Goal: Task Accomplishment & Management: Use online tool/utility

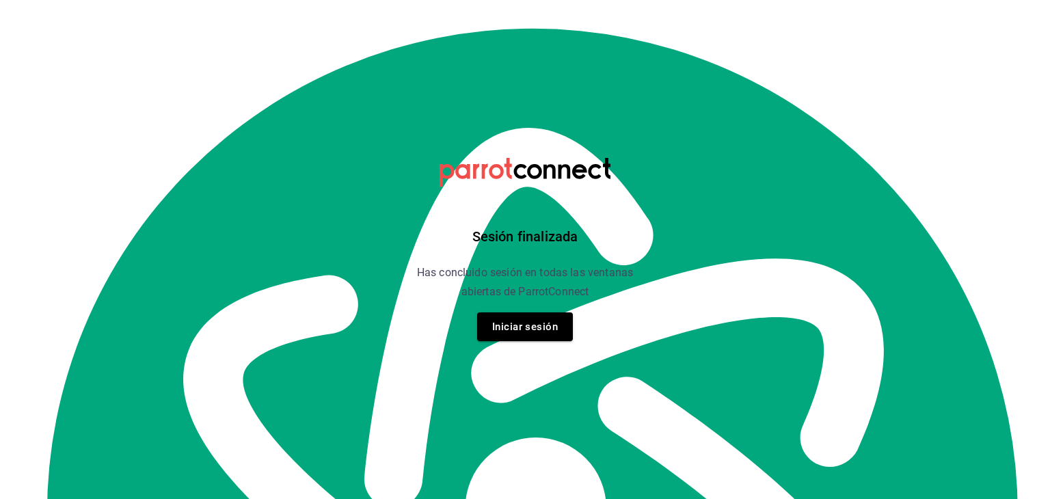
scroll to position [84, 0]
click at [500, 329] on button "Iniciar sesión" at bounding box center [525, 326] width 96 height 29
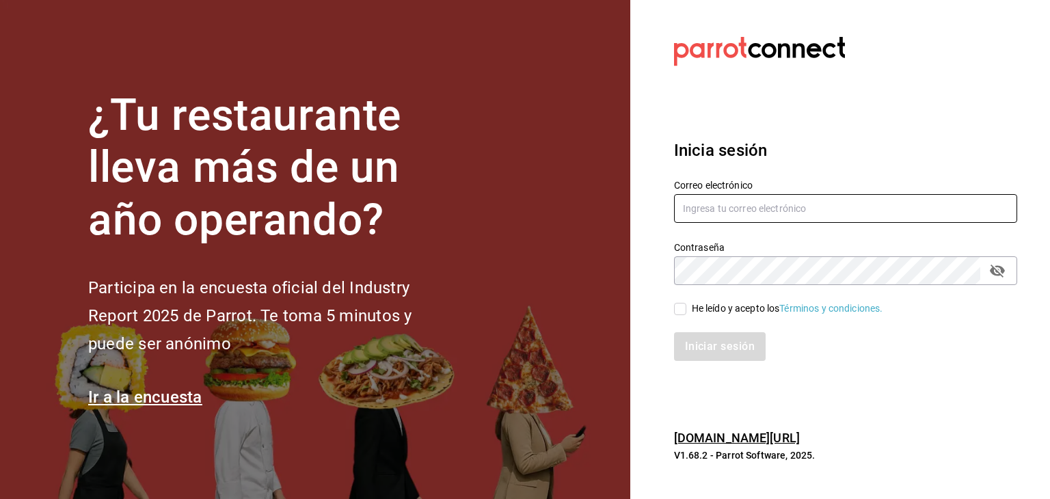
type input "gustav_espinosa@hotmail.com"
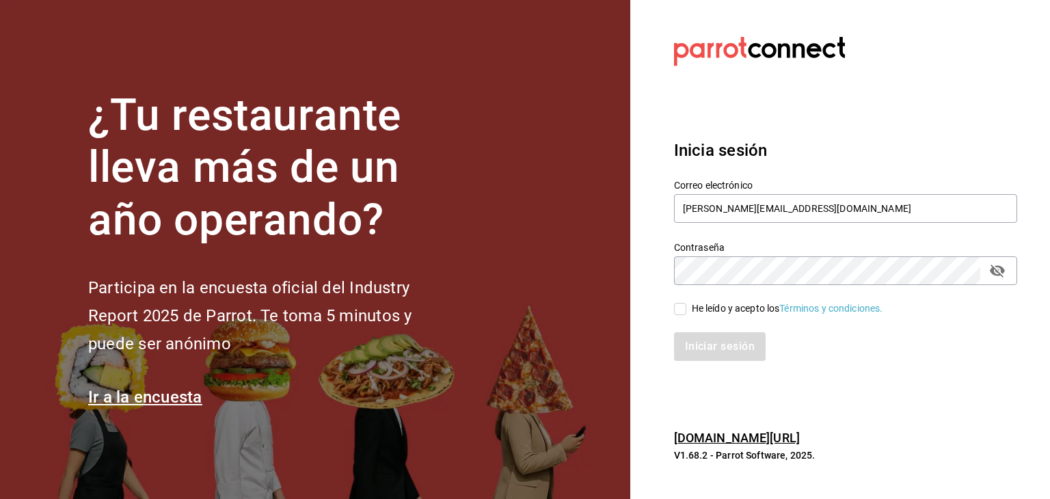
click at [678, 309] on input "He leído y acepto los Términos y condiciones." at bounding box center [680, 309] width 12 height 12
checkbox input "true"
click at [705, 347] on button "Iniciar sesión" at bounding box center [720, 346] width 93 height 29
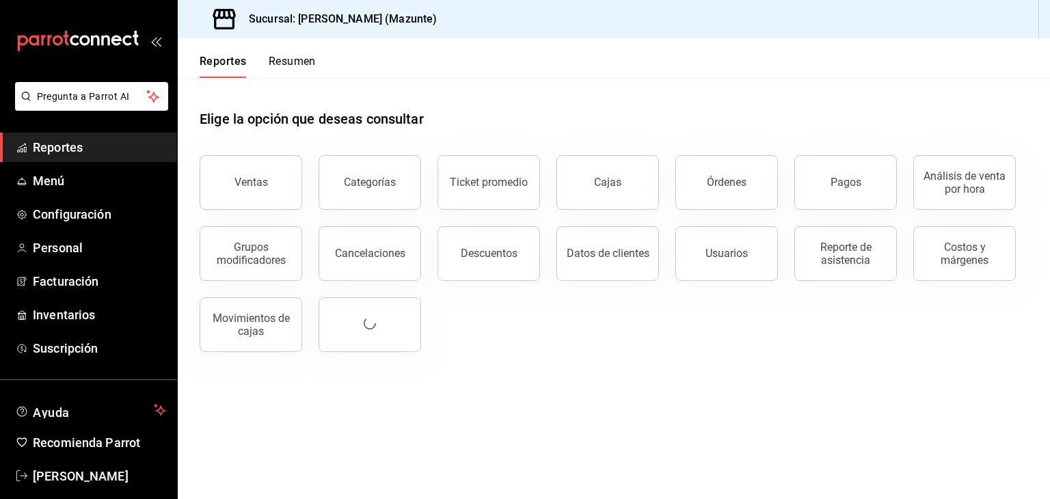
scroll to position [84, 0]
click at [840, 248] on div "Reporte de asistencia" at bounding box center [845, 254] width 85 height 26
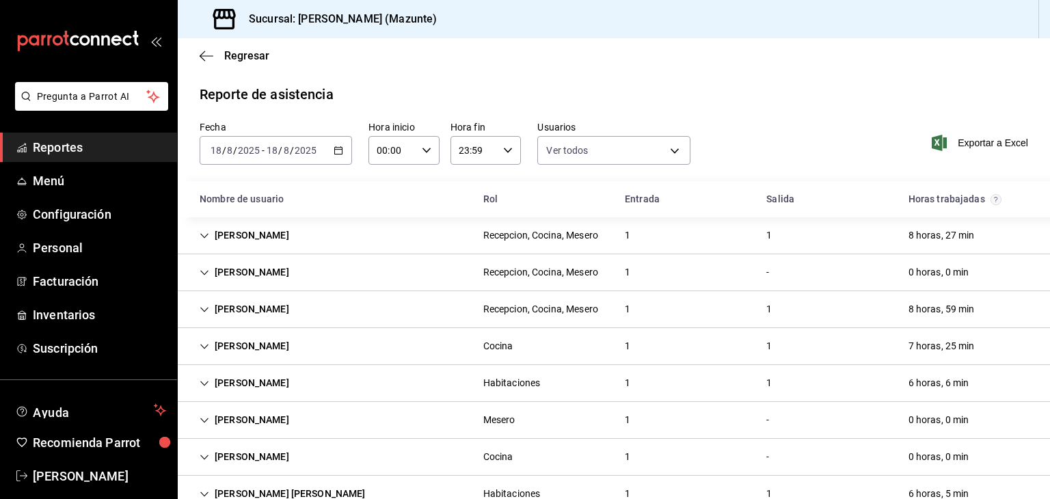
click at [337, 149] on \(Stroke\) "button" at bounding box center [339, 149] width 8 height 1
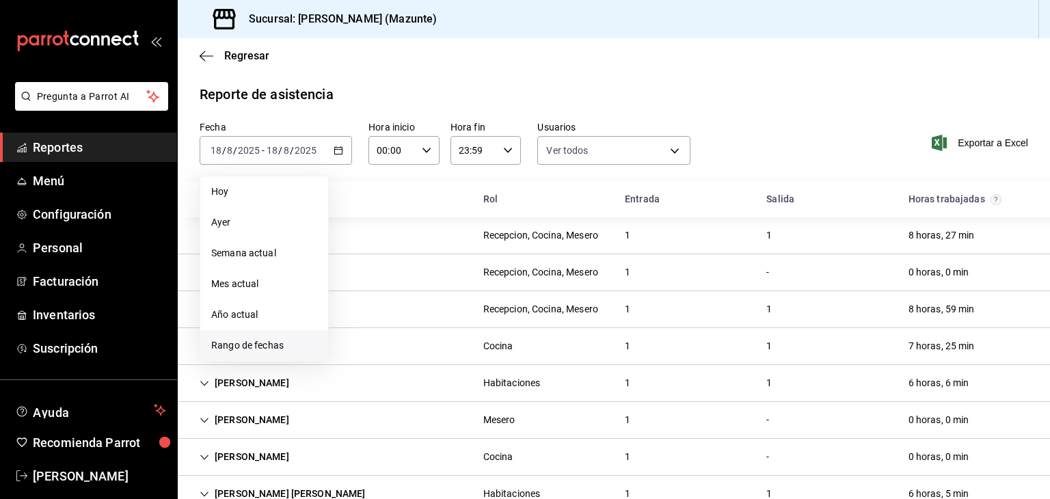
click at [260, 344] on span "Rango de fechas" at bounding box center [264, 345] width 106 height 14
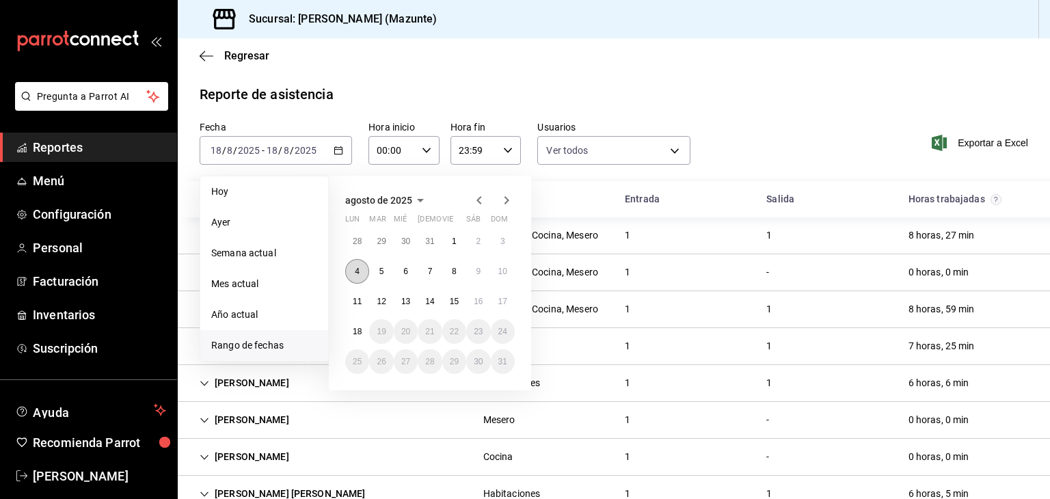
click at [357, 271] on abbr "4" at bounding box center [357, 272] width 5 height 10
click at [509, 303] on button "17" at bounding box center [503, 301] width 24 height 25
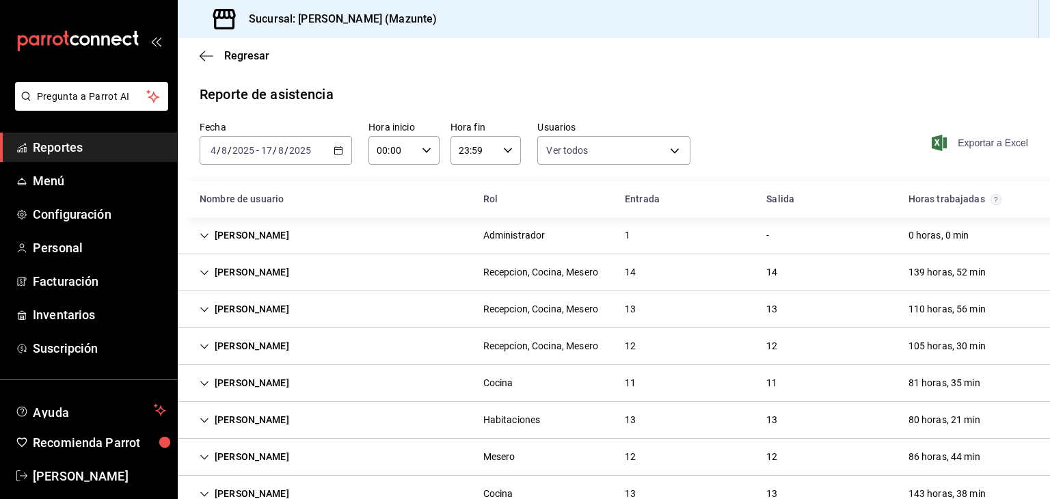
click at [977, 143] on span "Exportar a Excel" at bounding box center [981, 143] width 94 height 16
